Goal: Task Accomplishment & Management: Manage account settings

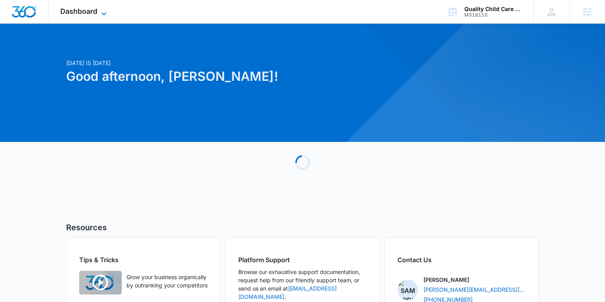
click at [85, 13] on span "Dashboard" at bounding box center [78, 11] width 37 height 8
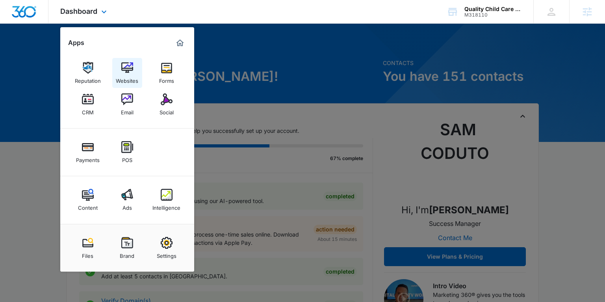
click at [128, 78] on div "Websites" at bounding box center [127, 79] width 22 height 10
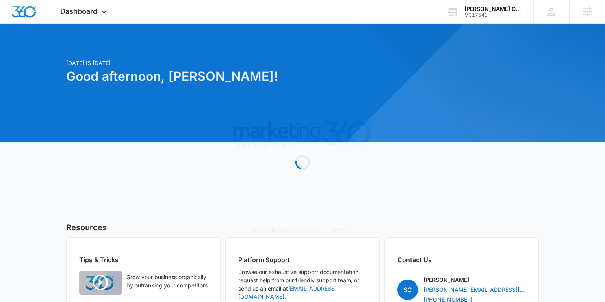
scroll to position [3, 0]
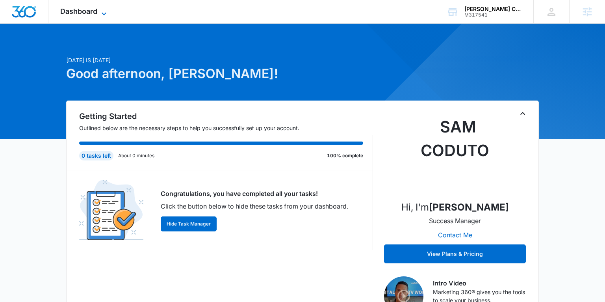
click at [105, 9] on icon at bounding box center [103, 13] width 9 height 9
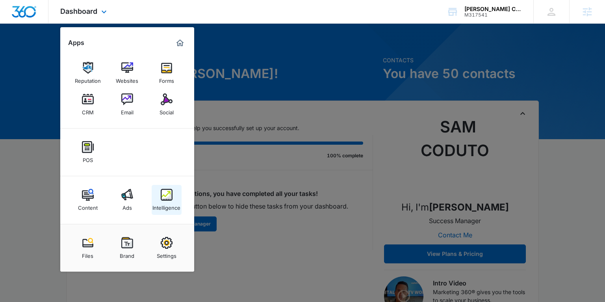
click at [166, 191] on img at bounding box center [167, 195] width 12 height 12
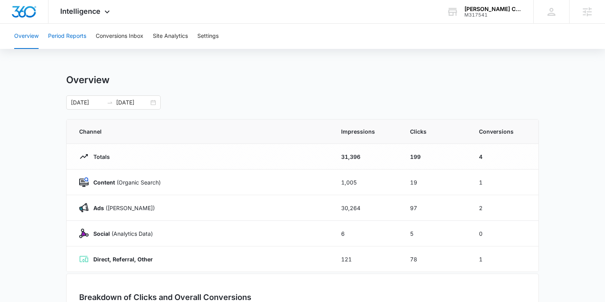
click at [64, 29] on button "Period Reports" at bounding box center [67, 36] width 38 height 25
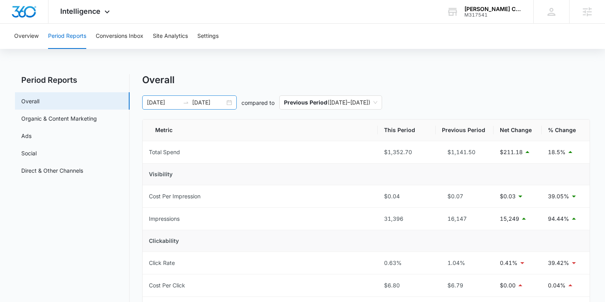
click at [229, 104] on div "08/12/2025 09/11/2025" at bounding box center [189, 102] width 94 height 14
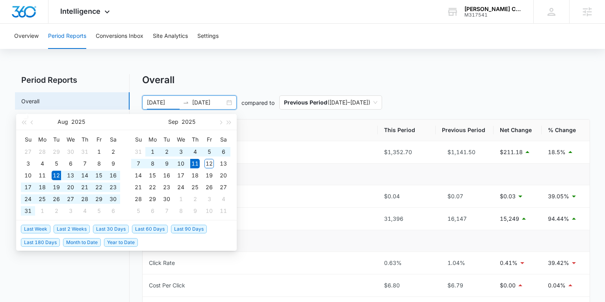
type input "08/12/2025"
click at [113, 227] on span "Last 30 Days" at bounding box center [111, 228] width 36 height 9
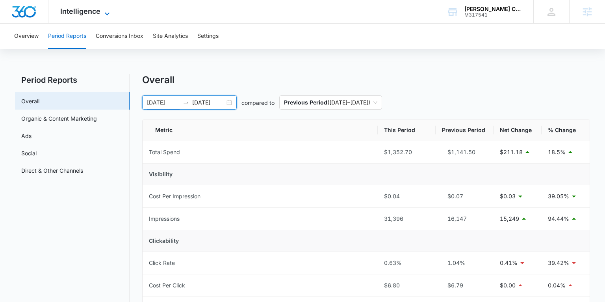
click at [86, 8] on span "Intelligence" at bounding box center [80, 11] width 40 height 8
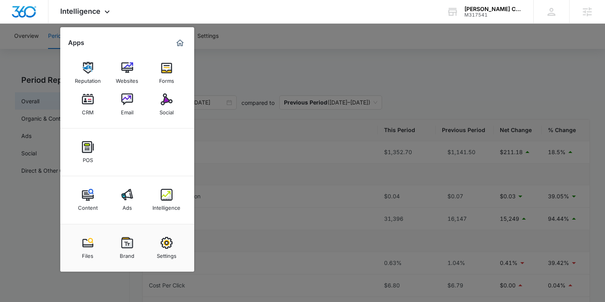
click at [88, 191] on img at bounding box center [88, 195] width 12 height 12
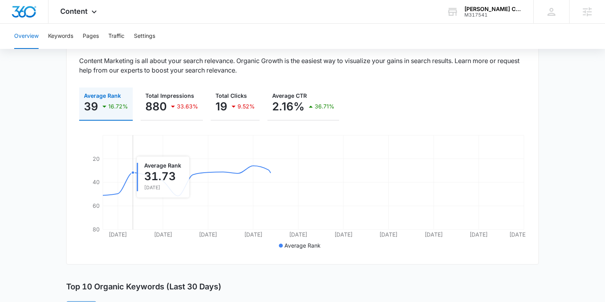
scroll to position [95, 0]
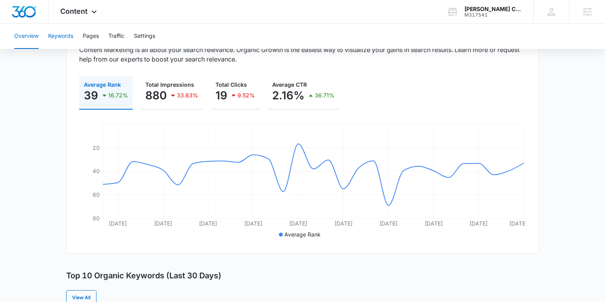
click at [59, 39] on button "Keywords" at bounding box center [60, 36] width 25 height 25
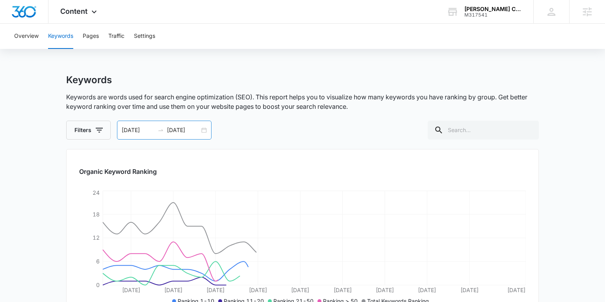
click at [154, 127] on div at bounding box center [160, 130] width 13 height 6
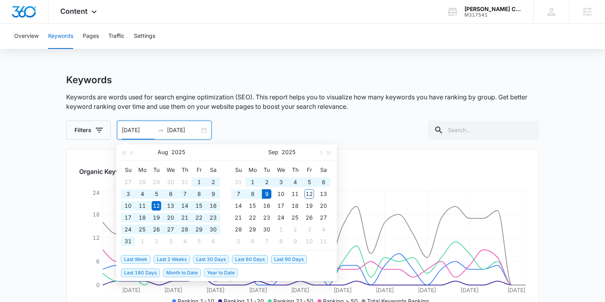
click at [154, 272] on span "Last 180 Days" at bounding box center [140, 272] width 39 height 9
type input "03/13/2025"
type input "09/09/2025"
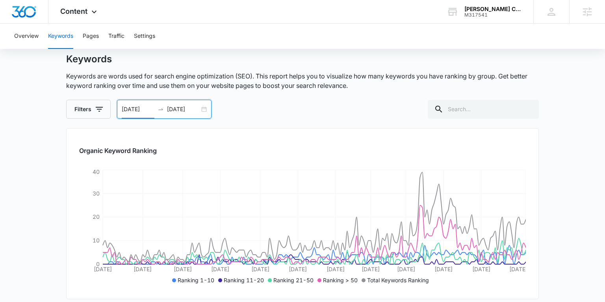
scroll to position [39, 0]
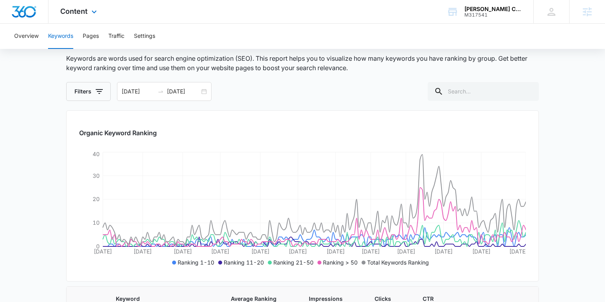
click at [77, 16] on div "Content Apps Reputation Websites Forms CRM Email Social POS Content Ads Intelli…" at bounding box center [79, 11] width 62 height 23
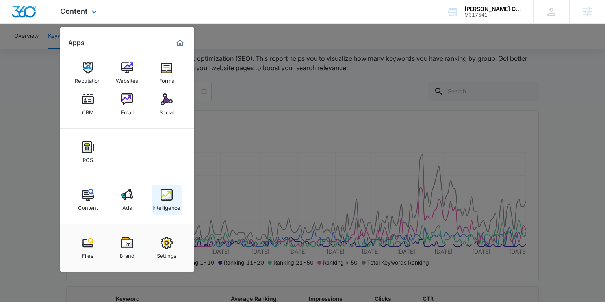
click at [168, 200] on img at bounding box center [167, 195] width 12 height 12
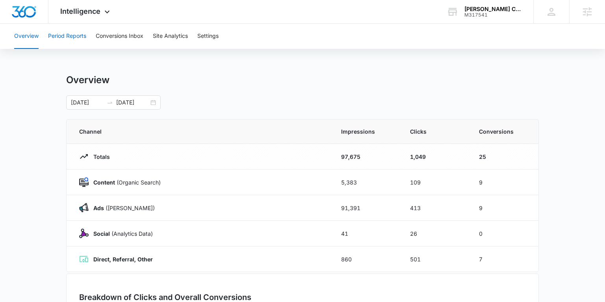
click at [79, 34] on button "Period Reports" at bounding box center [67, 36] width 38 height 25
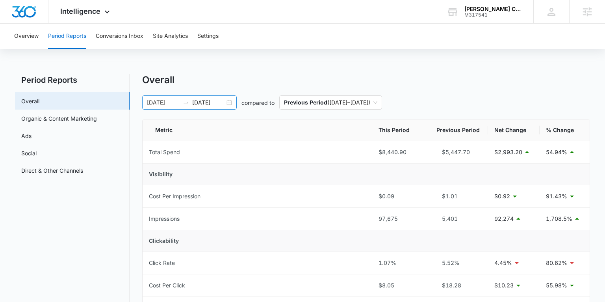
click at [227, 102] on div "03/13/2025 09/09/2025" at bounding box center [189, 102] width 94 height 14
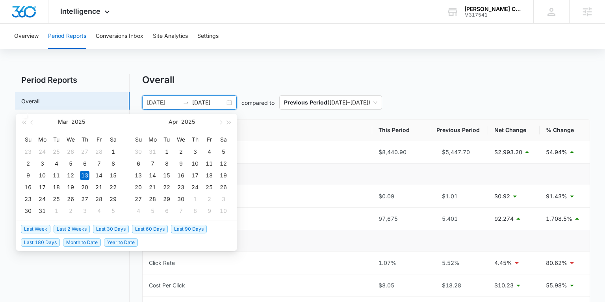
click at [122, 228] on span "Last 30 Days" at bounding box center [111, 228] width 36 height 9
type input "08/12/2025"
type input "09/11/2025"
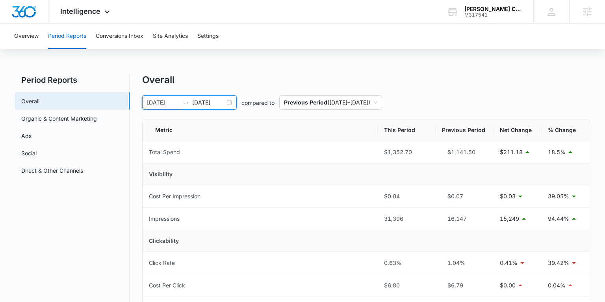
scroll to position [37, 0]
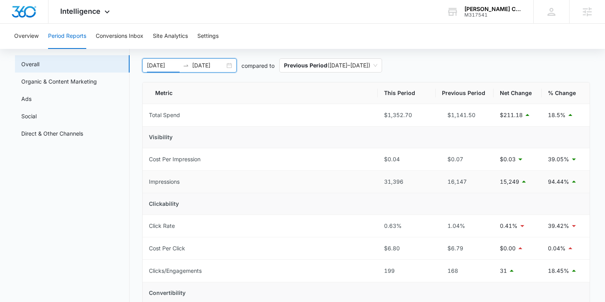
click at [383, 182] on td "31,396" at bounding box center [406, 181] width 58 height 22
drag, startPoint x: 548, startPoint y: 183, endPoint x: 570, endPoint y: 183, distance: 22.0
click at [570, 183] on div "94.44%" at bounding box center [565, 181] width 35 height 9
click at [86, 82] on link "Organic & Content Marketing" at bounding box center [59, 81] width 76 height 8
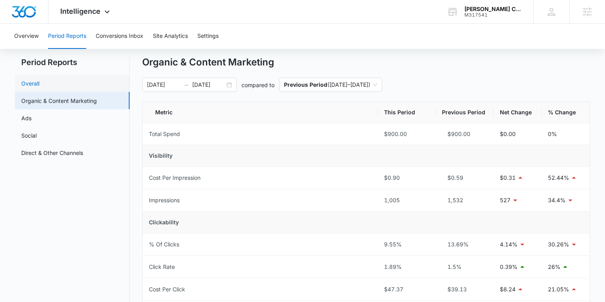
scroll to position [16, 0]
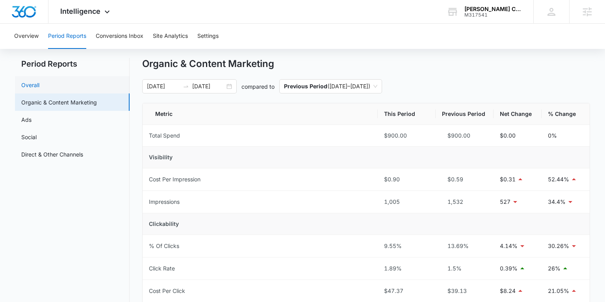
click at [39, 81] on link "Overall" at bounding box center [30, 85] width 18 height 8
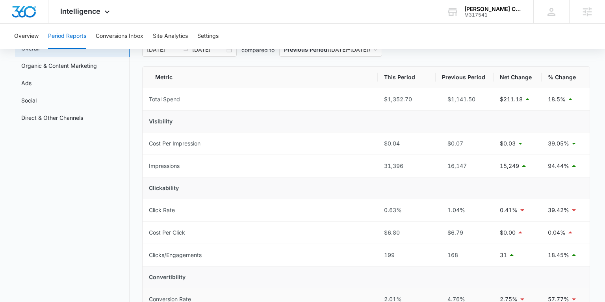
scroll to position [52, 0]
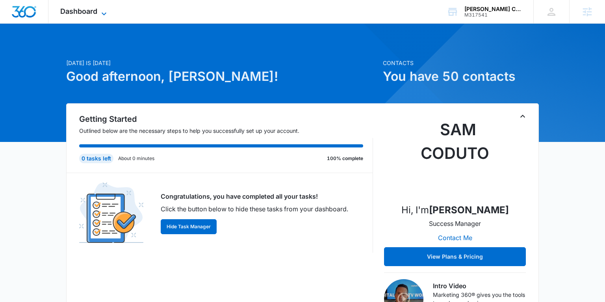
click at [104, 10] on icon at bounding box center [103, 13] width 9 height 9
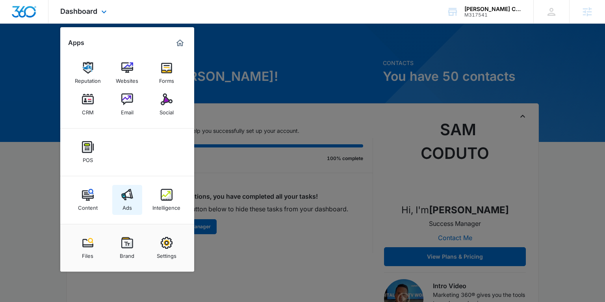
click at [128, 200] on div "Ads" at bounding box center [126, 205] width 9 height 10
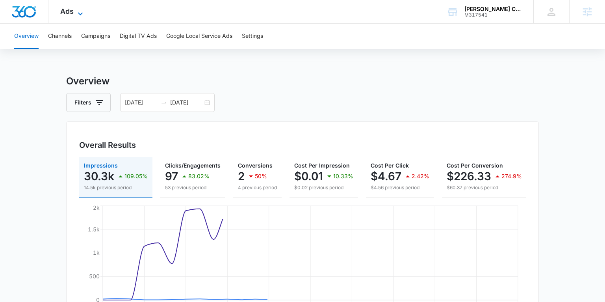
click at [71, 10] on span "Ads" at bounding box center [66, 11] width 13 height 8
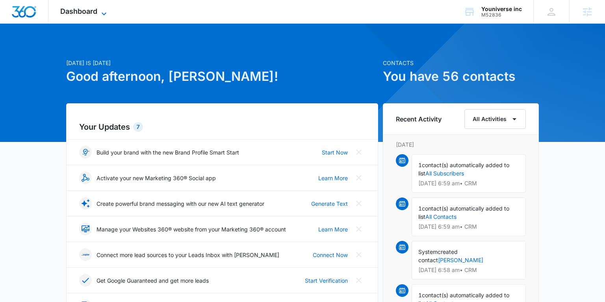
click at [65, 11] on span "Dashboard" at bounding box center [78, 11] width 37 height 8
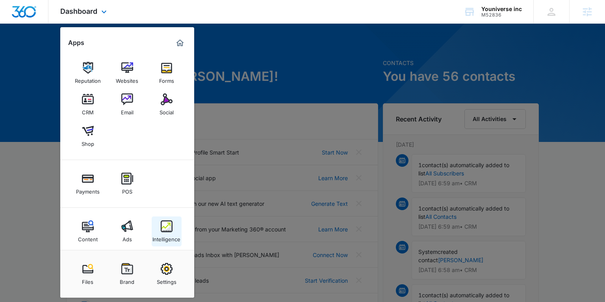
click at [170, 239] on div "Intelligence" at bounding box center [166, 237] width 28 height 10
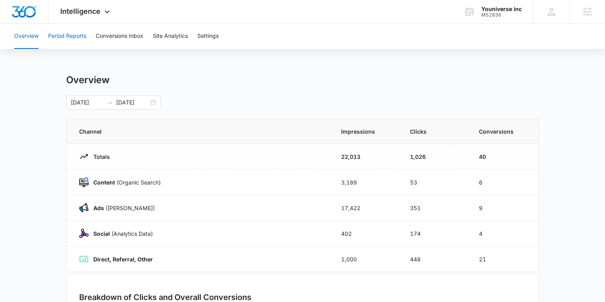
click at [61, 35] on button "Period Reports" at bounding box center [67, 36] width 38 height 25
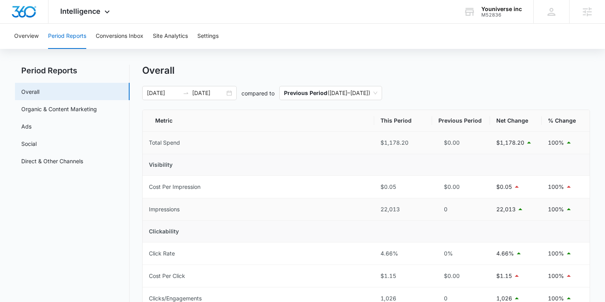
scroll to position [7, 0]
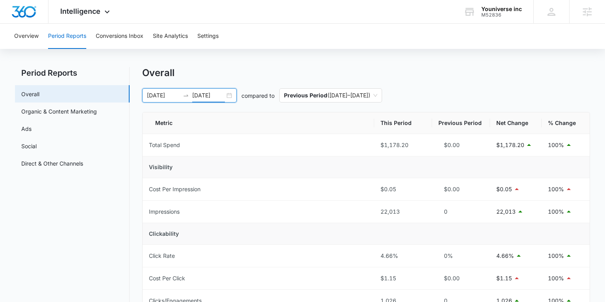
click at [222, 96] on input "09/02/2025" at bounding box center [208, 95] width 33 height 9
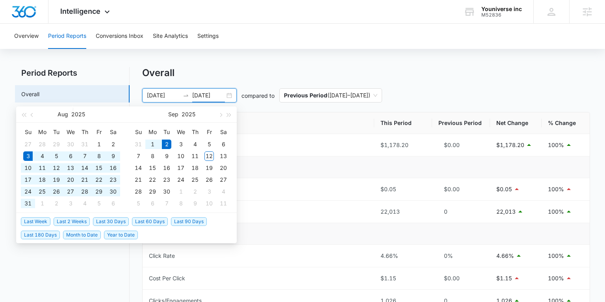
type input "09/02/2025"
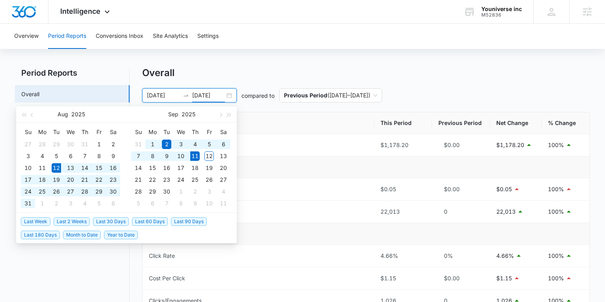
click at [116, 221] on span "Last 30 Days" at bounding box center [111, 221] width 36 height 9
type input "08/12/2025"
type input "09/11/2025"
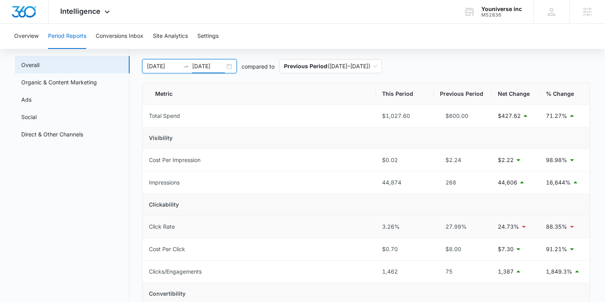
scroll to position [35, 0]
drag, startPoint x: 444, startPoint y: 183, endPoint x: 456, endPoint y: 183, distance: 11.4
click at [456, 183] on div "268" at bounding box center [462, 183] width 45 height 9
drag, startPoint x: 383, startPoint y: 184, endPoint x: 400, endPoint y: 184, distance: 17.7
click at [400, 184] on div "44,874" at bounding box center [404, 183] width 45 height 9
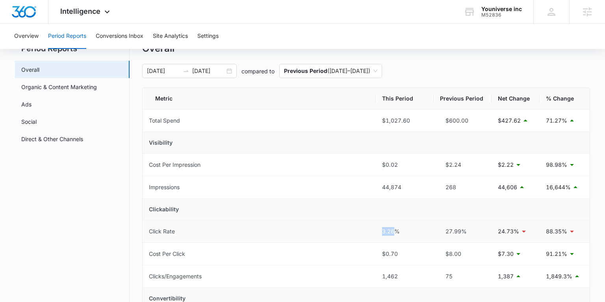
scroll to position [30, 0]
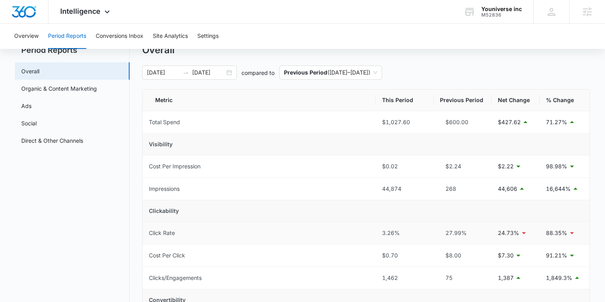
drag, startPoint x: 383, startPoint y: 228, endPoint x: 396, endPoint y: 227, distance: 13.4
click at [396, 228] on div "3.26%" at bounding box center [404, 232] width 45 height 9
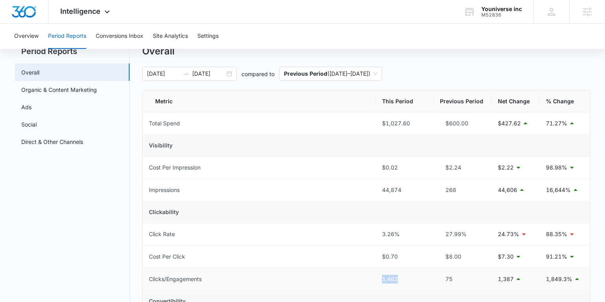
drag, startPoint x: 381, startPoint y: 276, endPoint x: 398, endPoint y: 277, distance: 17.0
click at [398, 277] on div "1,462" at bounding box center [404, 278] width 45 height 9
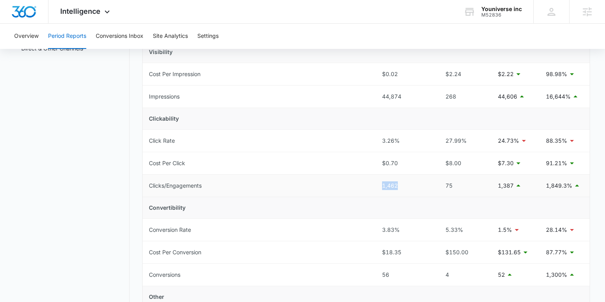
scroll to position [141, 0]
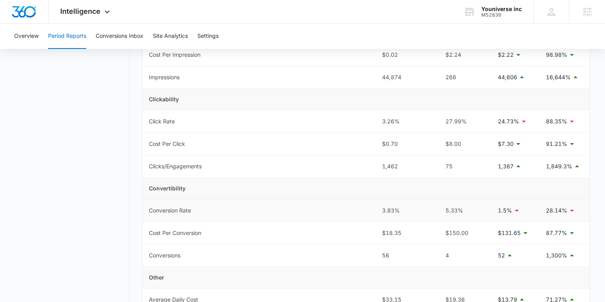
click at [383, 214] on td "3.83%" at bounding box center [405, 210] width 58 height 22
drag, startPoint x: 382, startPoint y: 210, endPoint x: 398, endPoint y: 211, distance: 15.8
click at [398, 211] on div "3.83%" at bounding box center [404, 210] width 45 height 9
click at [127, 38] on button "Conversions Inbox" at bounding box center [120, 36] width 48 height 25
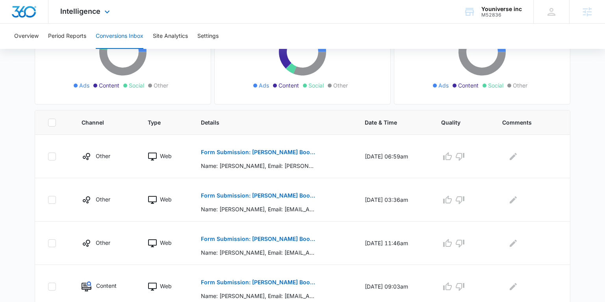
scroll to position [98, 0]
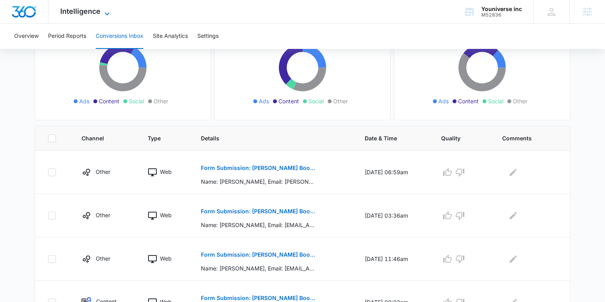
click at [96, 12] on span "Intelligence" at bounding box center [80, 11] width 40 height 8
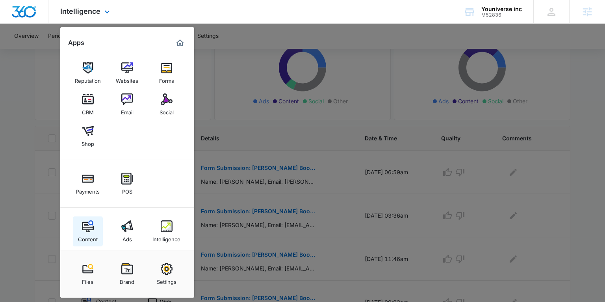
click at [93, 224] on img at bounding box center [88, 226] width 12 height 12
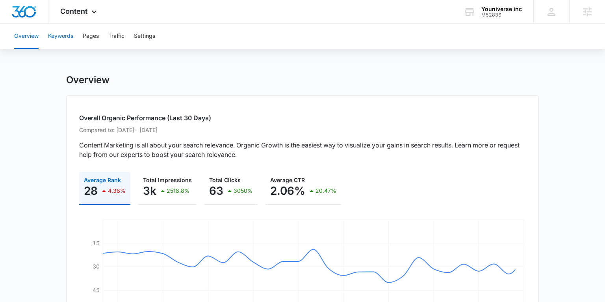
click at [68, 37] on button "Keywords" at bounding box center [60, 36] width 25 height 25
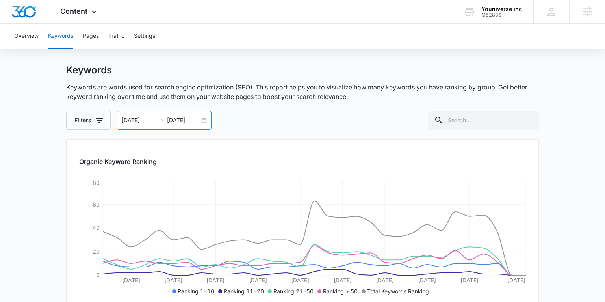
scroll to position [9, 0]
click at [192, 118] on input "09/11/2025" at bounding box center [183, 120] width 33 height 9
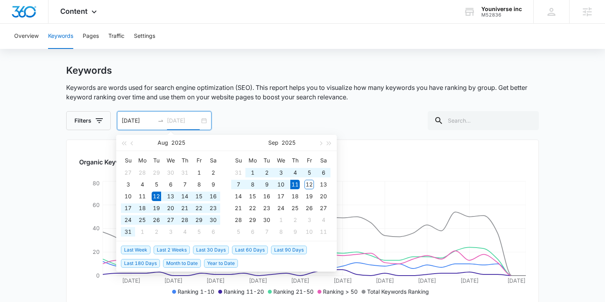
type input "09/11/2025"
click at [158, 261] on span "Last 180 Days" at bounding box center [140, 263] width 39 height 9
type input "03/13/2025"
type input "09/09/2025"
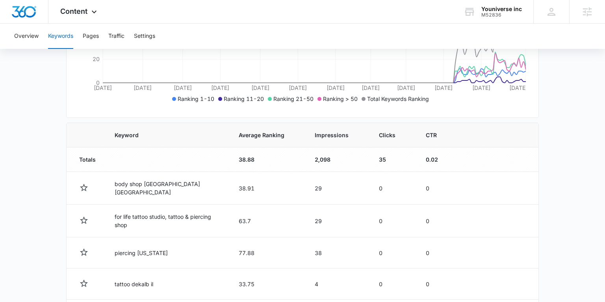
scroll to position [233, 0]
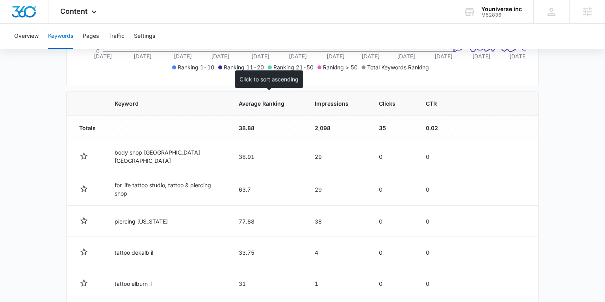
click at [248, 104] on span "Average Ranking" at bounding box center [262, 103] width 46 height 8
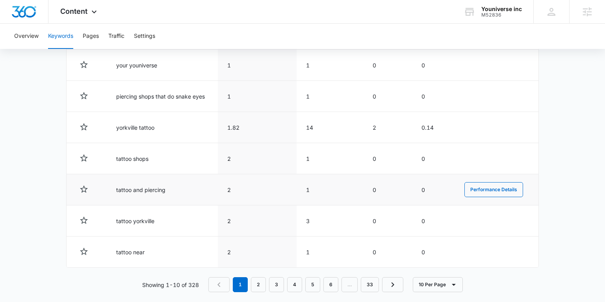
scroll to position [425, 0]
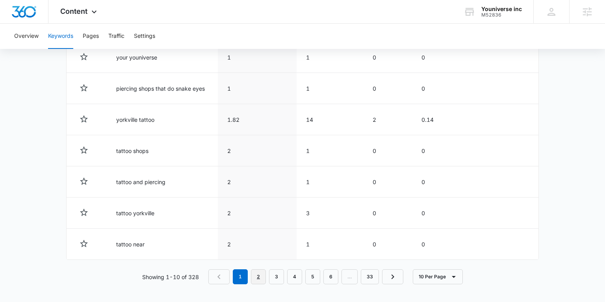
click at [257, 277] on link "2" at bounding box center [258, 276] width 15 height 15
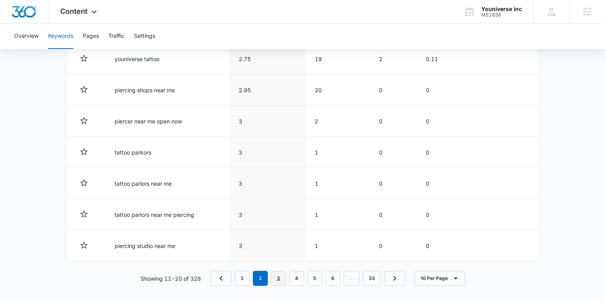
click at [279, 272] on link "3" at bounding box center [278, 277] width 15 height 15
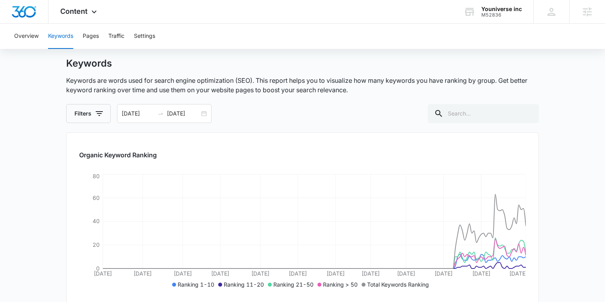
scroll to position [9, 0]
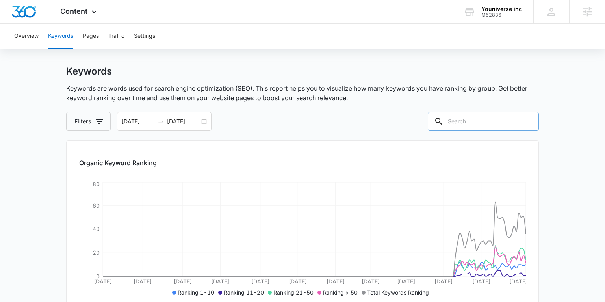
click at [479, 121] on input "text" at bounding box center [482, 121] width 111 height 19
type input "max"
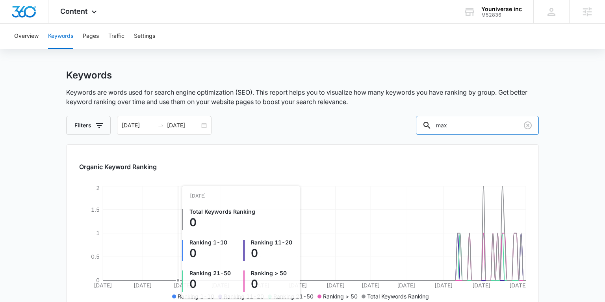
scroll to position [0, 0]
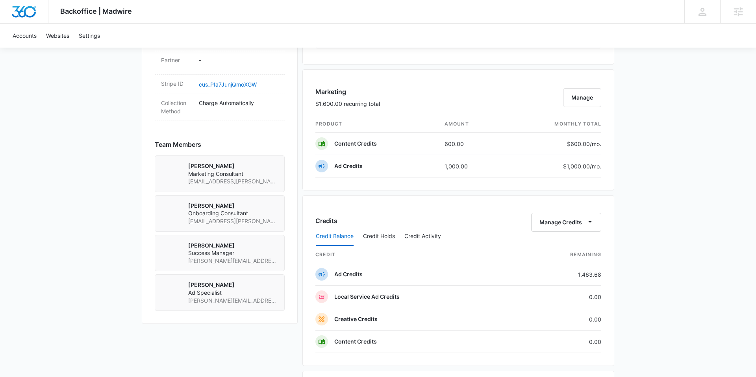
scroll to position [476, 0]
drag, startPoint x: 566, startPoint y: 147, endPoint x: 599, endPoint y: 144, distance: 32.8
click at [599, 144] on td "$600.00 /mo." at bounding box center [553, 143] width 96 height 22
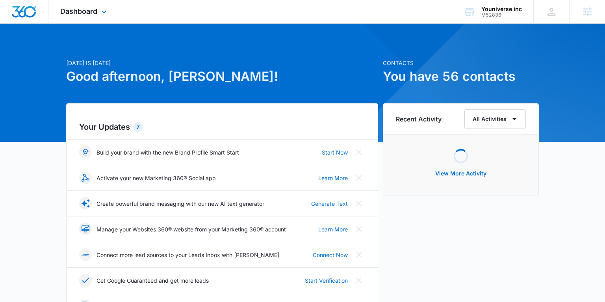
click at [98, 14] on div "Dashboard Apps Reputation Websites Forms CRM Email Social Shop Payments POS Con…" at bounding box center [84, 11] width 72 height 23
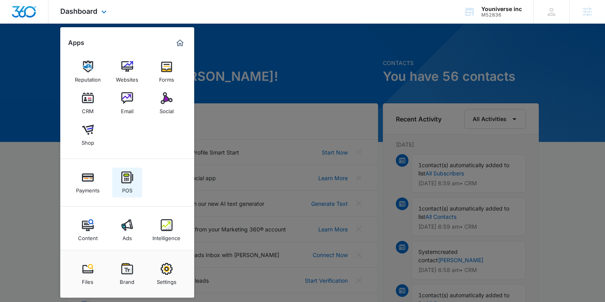
scroll to position [1, 0]
click at [163, 107] on div "Social" at bounding box center [166, 109] width 14 height 10
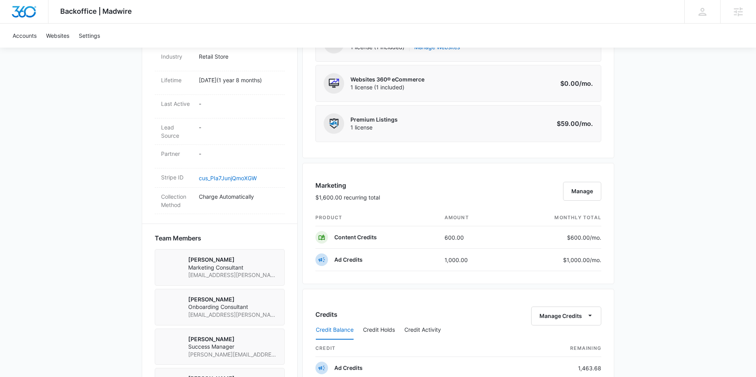
scroll to position [424, 0]
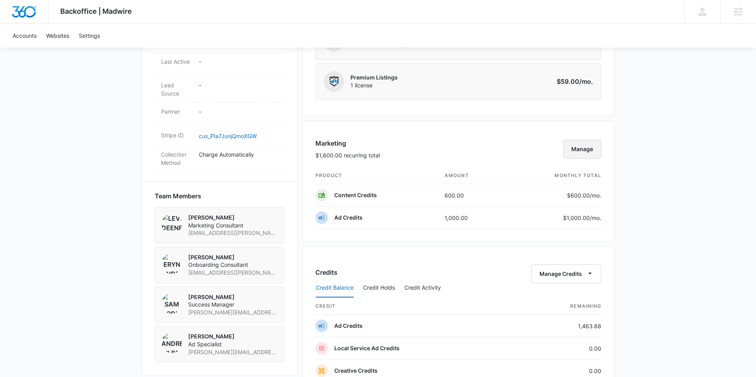
click at [587, 150] on button "Manage" at bounding box center [582, 149] width 38 height 19
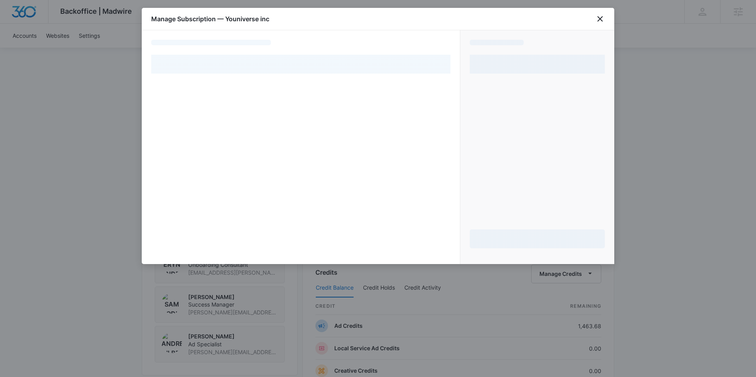
select select "pm_1RoohKA4n8RTgNjU6Nhxioe9"
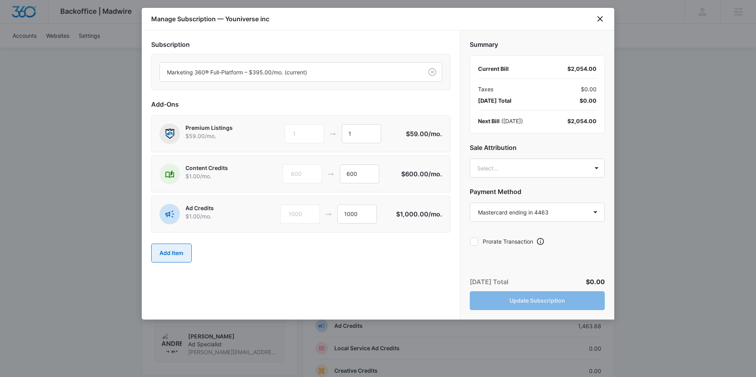
click at [187, 248] on button "Add Item" at bounding box center [171, 253] width 41 height 19
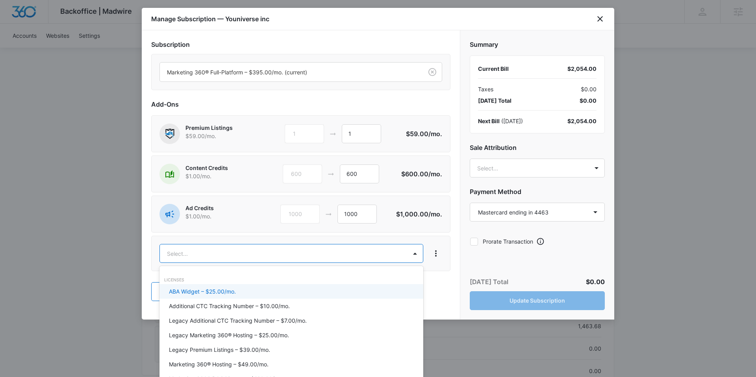
click at [192, 246] on body "Backoffice | Madwire Apps Settings SC [PERSON_NAME] [PERSON_NAME][EMAIL_ADDRESS…" at bounding box center [378, 137] width 756 height 1123
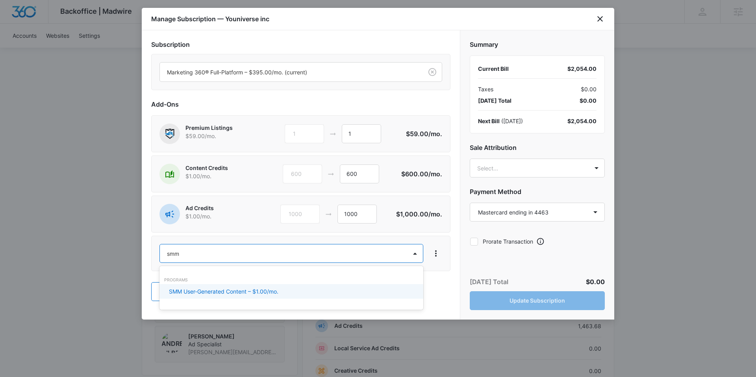
click at [200, 252] on div at bounding box center [378, 188] width 756 height 377
type input "smm"
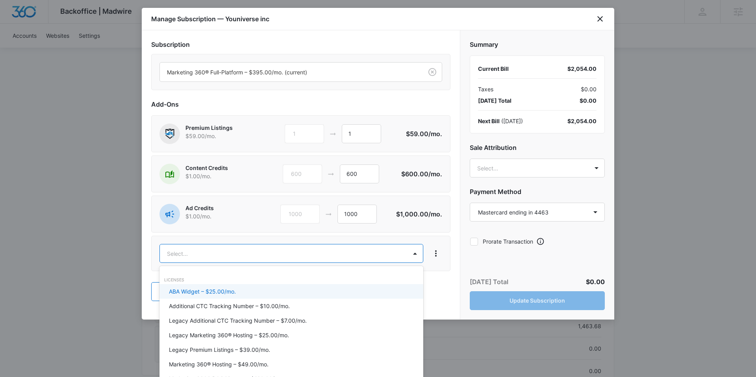
drag, startPoint x: 187, startPoint y: 252, endPoint x: 179, endPoint y: 252, distance: 7.9
click at [179, 252] on body "Backoffice | Madwire Apps Settings SC [PERSON_NAME] [PERSON_NAME][EMAIL_ADDRESS…" at bounding box center [378, 137] width 756 height 1123
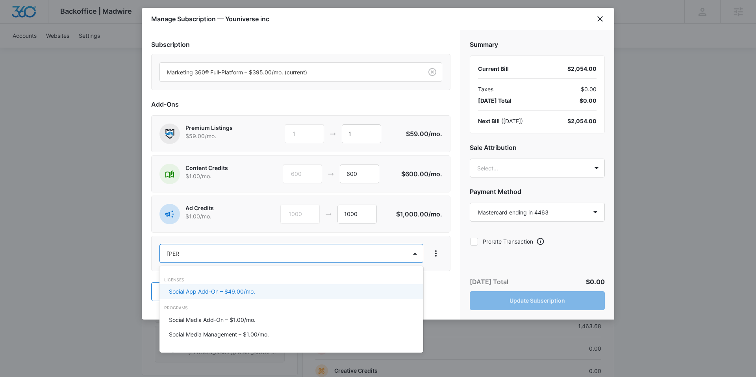
type input "social"
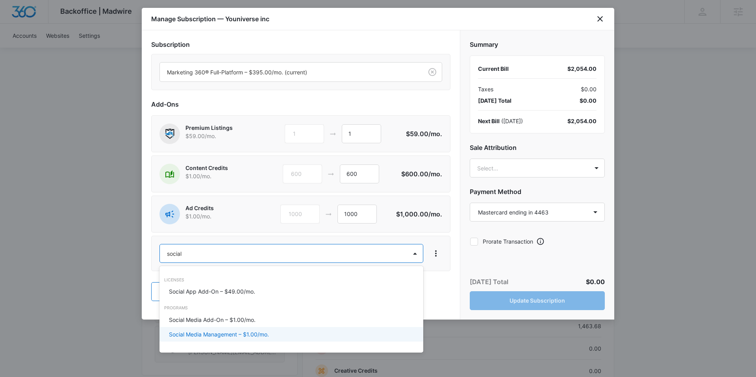
click at [233, 334] on p "Social Media Management – $1.00/mo." at bounding box center [219, 334] width 100 height 8
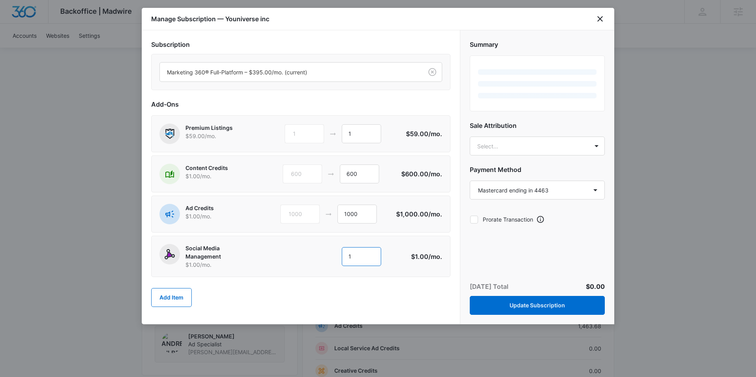
drag, startPoint x: 363, startPoint y: 256, endPoint x: 341, endPoint y: 256, distance: 22.0
click at [342, 256] on input "1" at bounding box center [361, 256] width 39 height 19
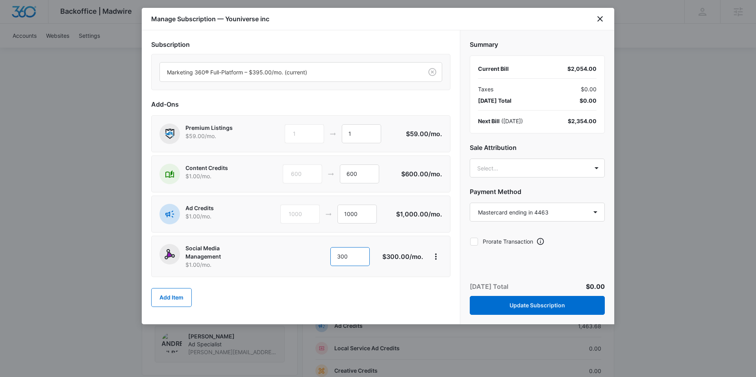
type input "300"
click at [525, 141] on div "Summary Current Bill $2,054.00 Taxes $0.00 Today’s Total $0.00 Next Bill ( Oct …" at bounding box center [537, 142] width 154 height 225
click at [520, 165] on body "Backoffice | Madwire Apps Settings SC Sam Coduto sam.coduto@madwire.com My Prof…" at bounding box center [378, 137] width 756 height 1123
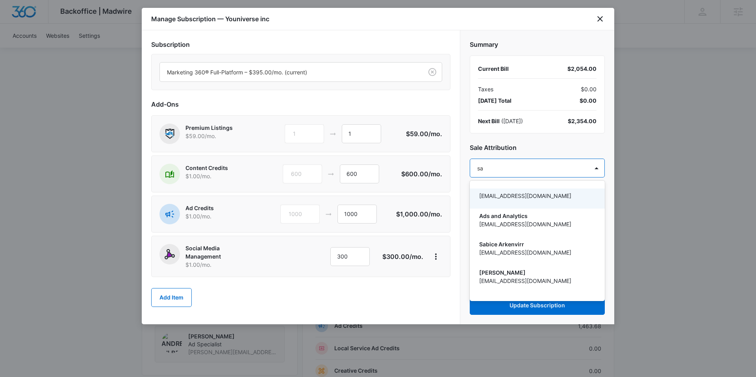
type input "sam"
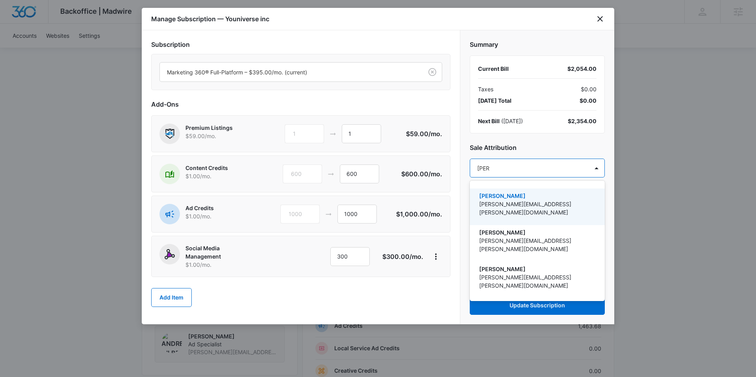
click at [524, 194] on p "[PERSON_NAME]" at bounding box center [536, 196] width 115 height 8
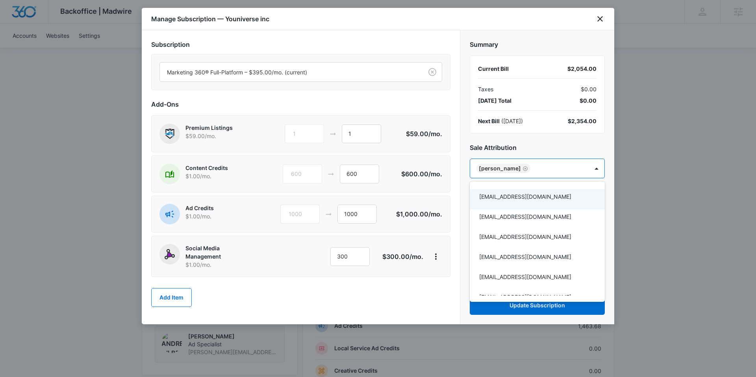
click at [596, 144] on div at bounding box center [378, 188] width 756 height 377
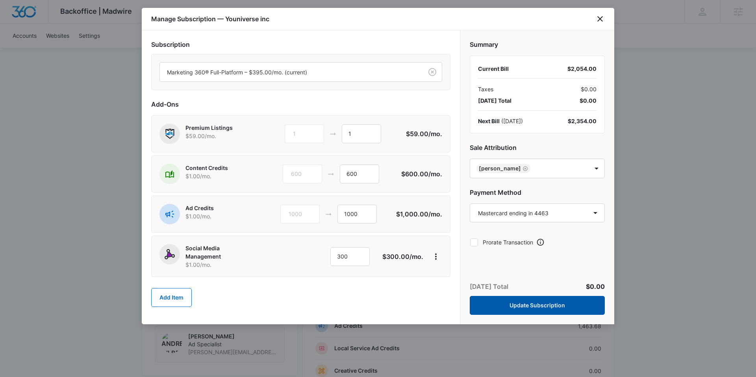
click at [556, 309] on button "Update Subscription" at bounding box center [537, 305] width 135 height 19
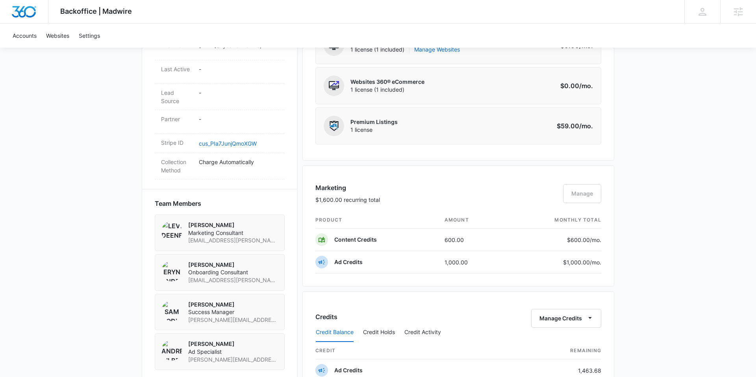
scroll to position [399, 0]
